Goal: Information Seeking & Learning: Learn about a topic

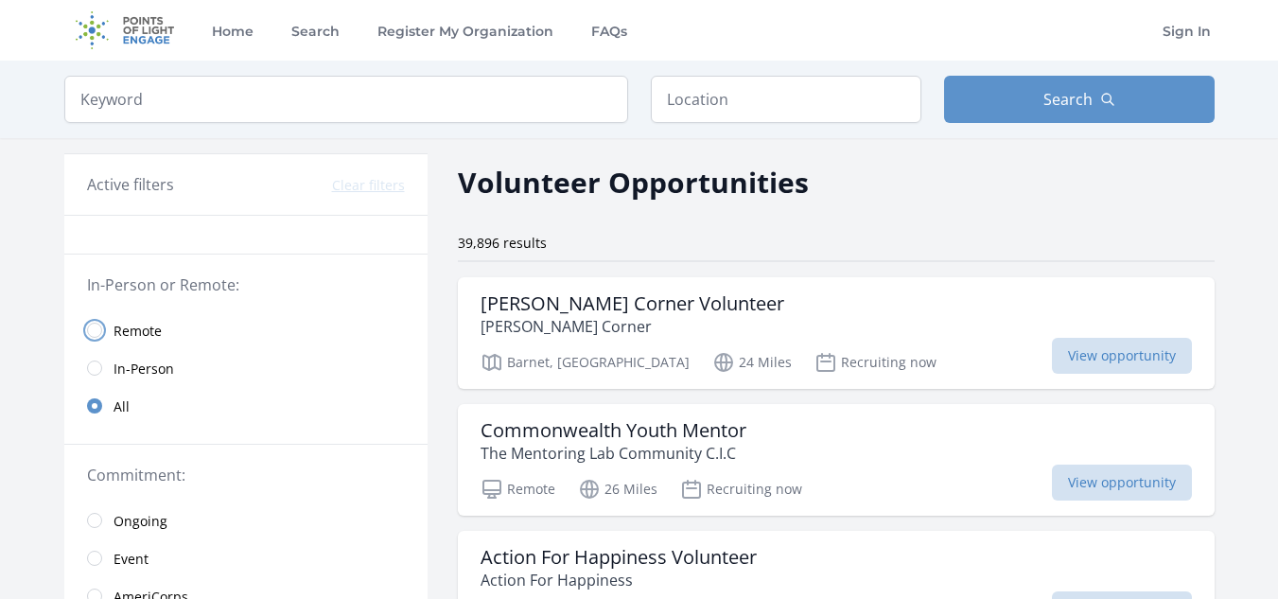
click at [94, 332] on input "radio" at bounding box center [94, 330] width 15 height 15
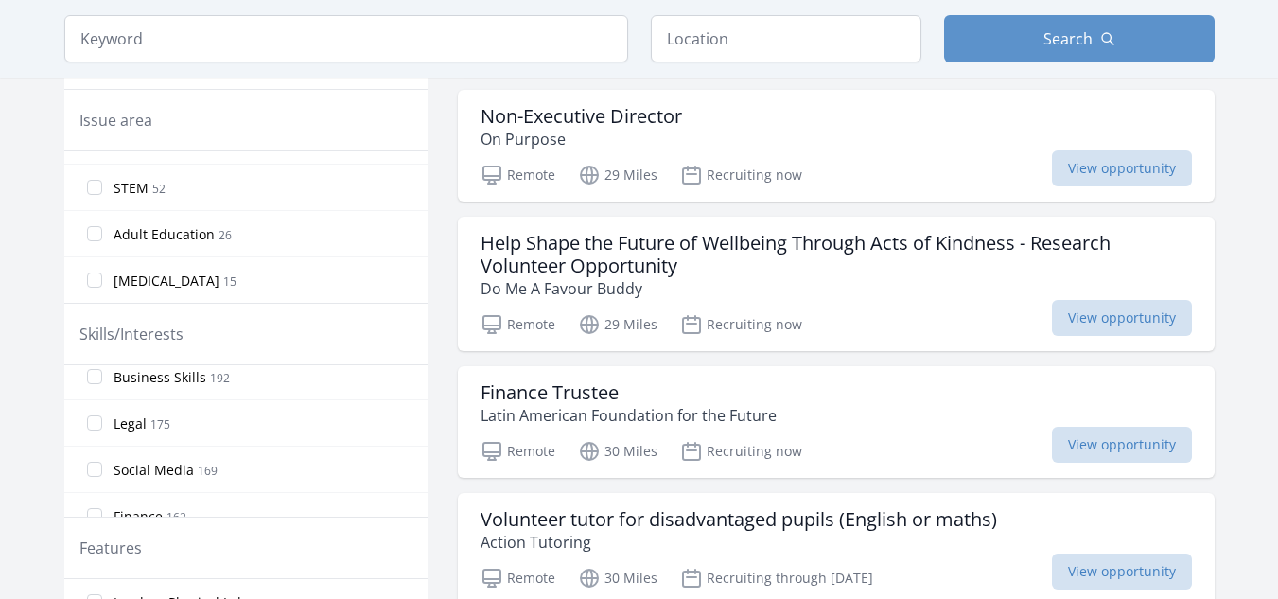
scroll to position [662, 0]
click at [96, 375] on input "Social Media 169" at bounding box center [94, 374] width 15 height 15
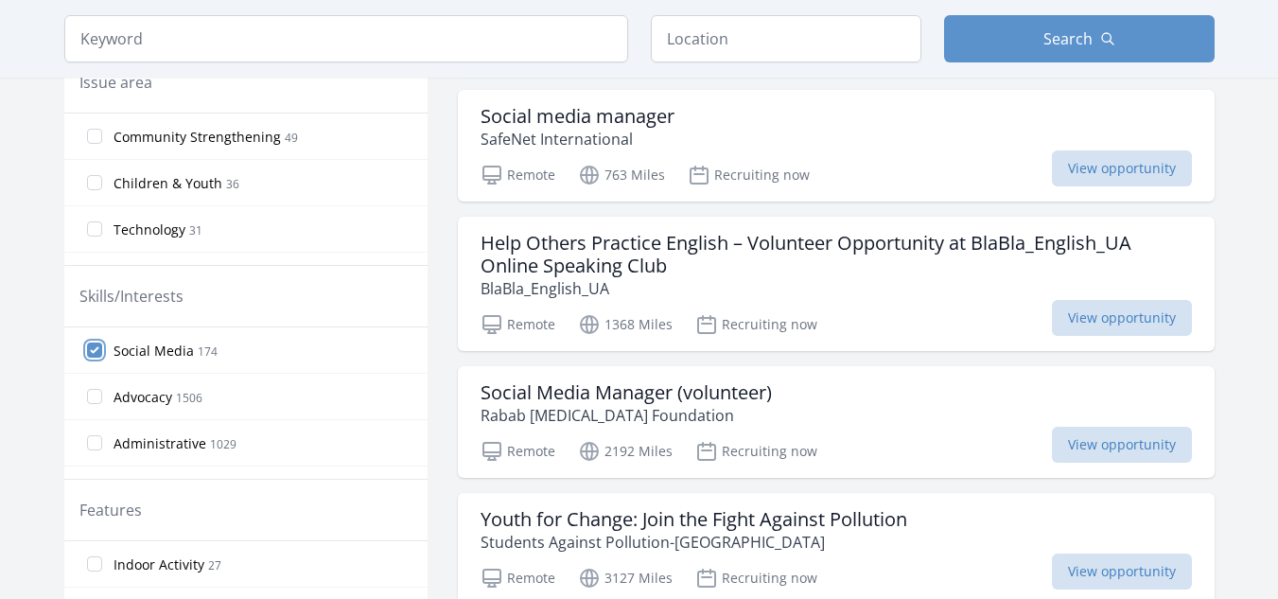
click at [94, 346] on input "Social Media 174" at bounding box center [94, 349] width 15 height 15
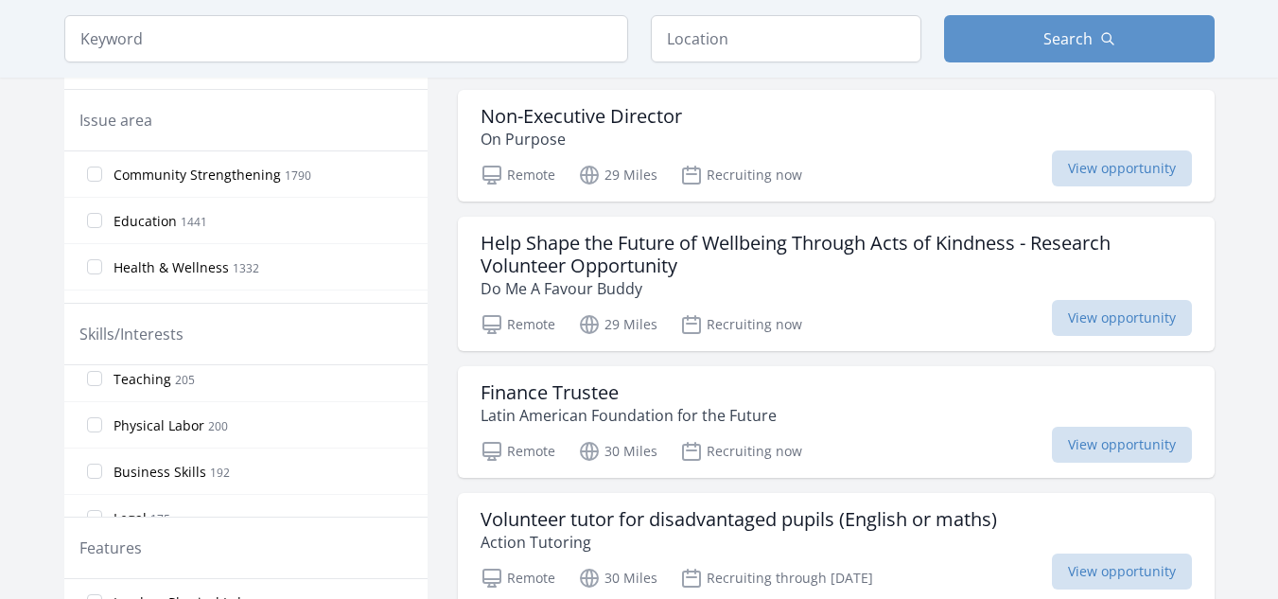
scroll to position [567, 0]
click at [95, 376] on input "Business Skills 192" at bounding box center [94, 376] width 15 height 15
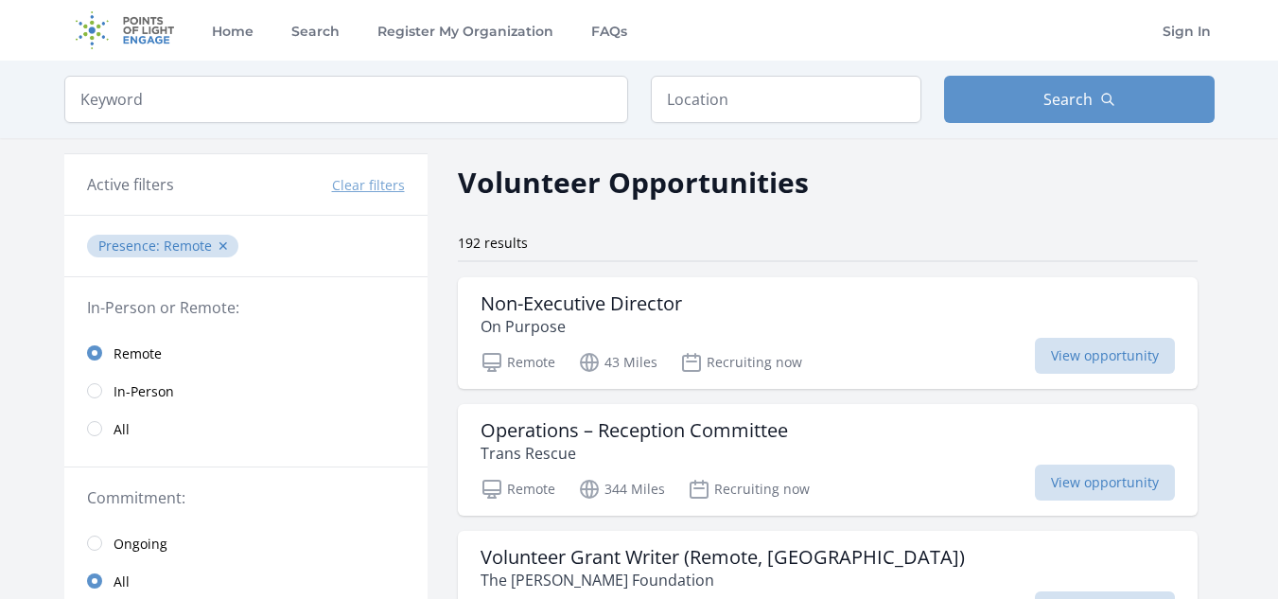
scroll to position [95, 0]
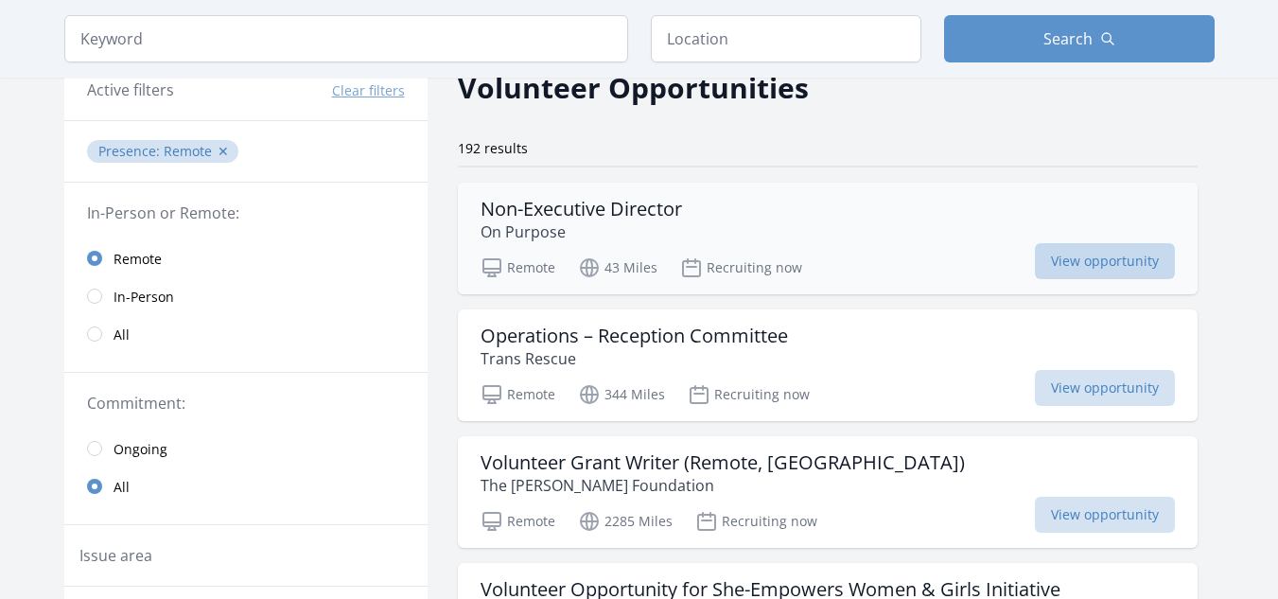
click at [1101, 256] on span "View opportunity" at bounding box center [1105, 261] width 140 height 36
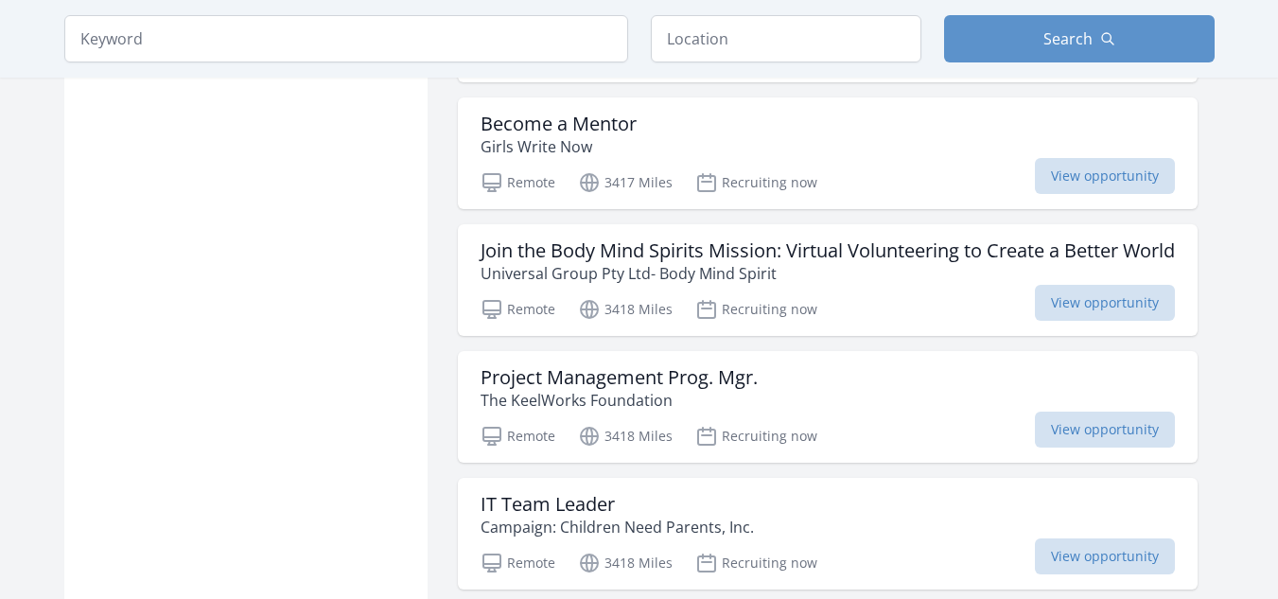
scroll to position [2175, 0]
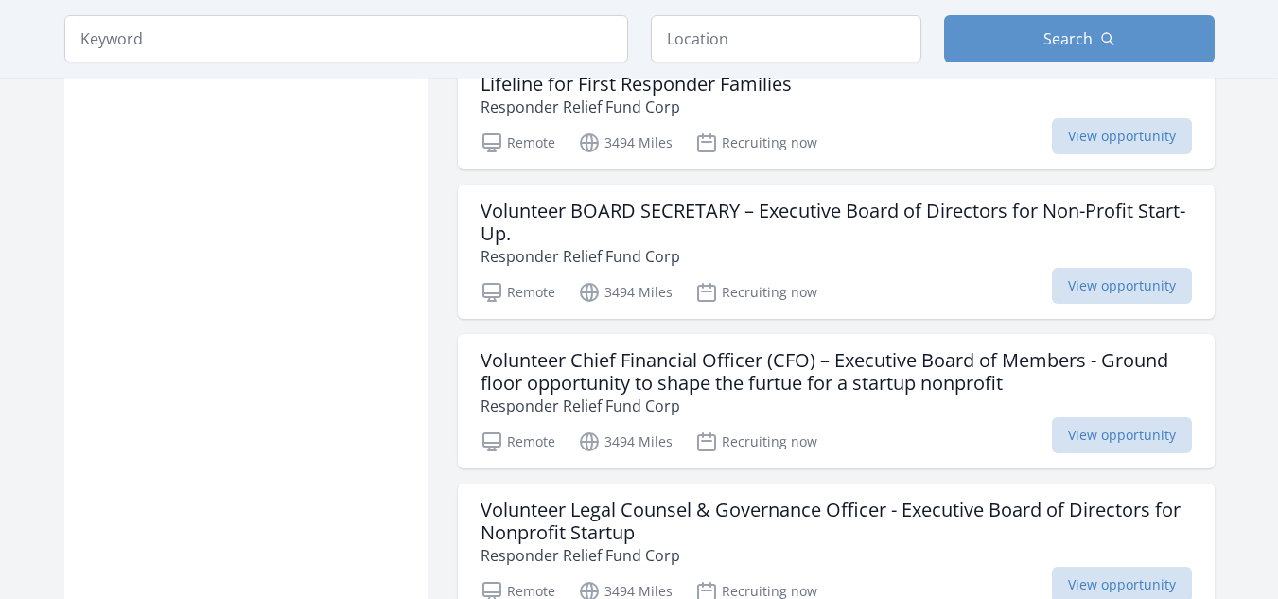
scroll to position [4161, 0]
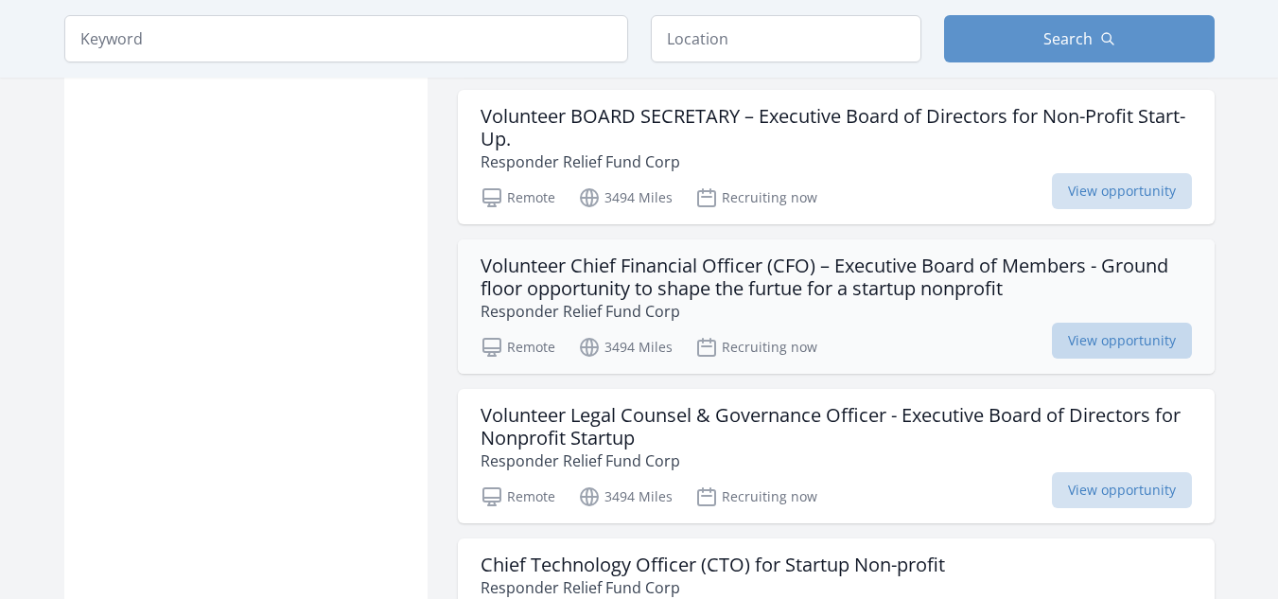
click at [1092, 346] on span "View opportunity" at bounding box center [1122, 341] width 140 height 36
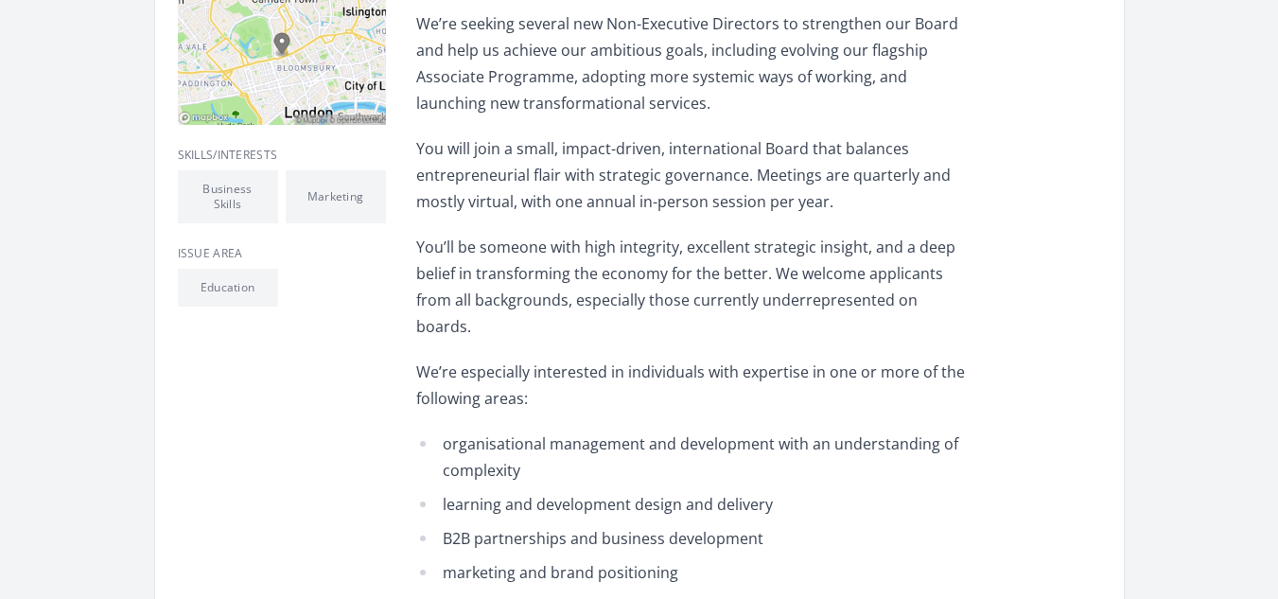
scroll to position [662, 0]
